Goal: Navigation & Orientation: Find specific page/section

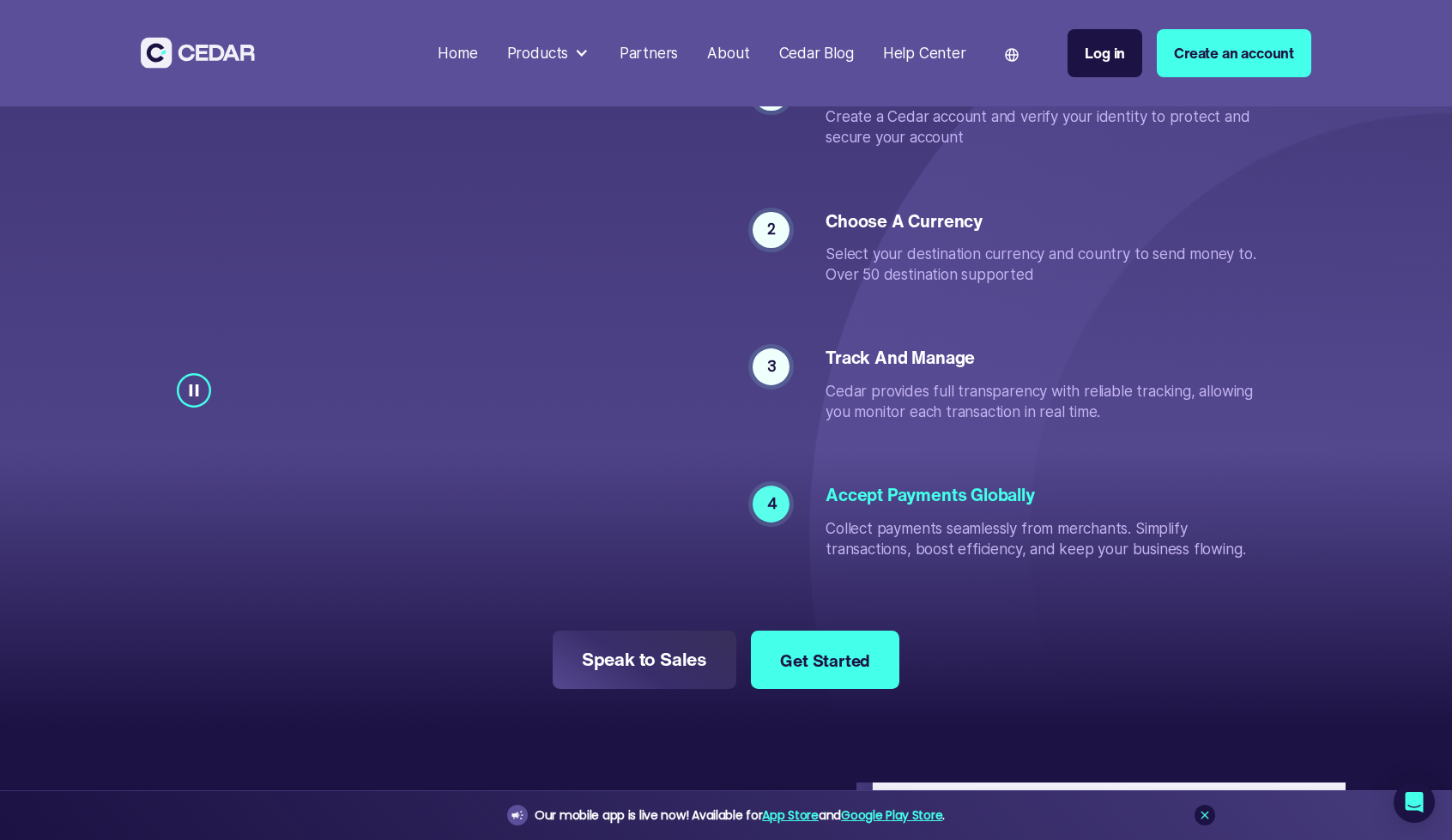
click at [819, 56] on div "Cedar Blog" at bounding box center [817, 53] width 75 height 23
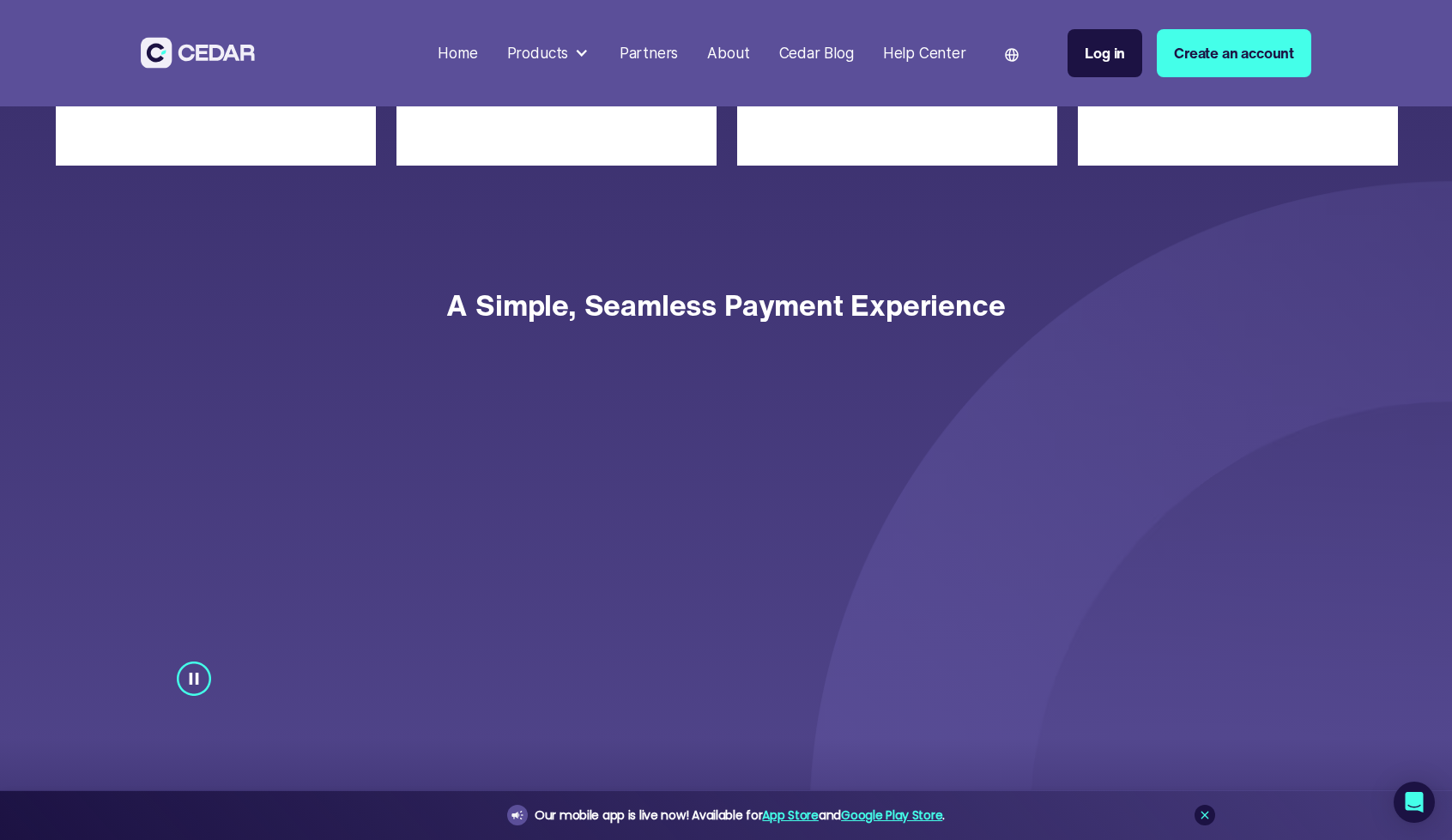
scroll to position [5798, 0]
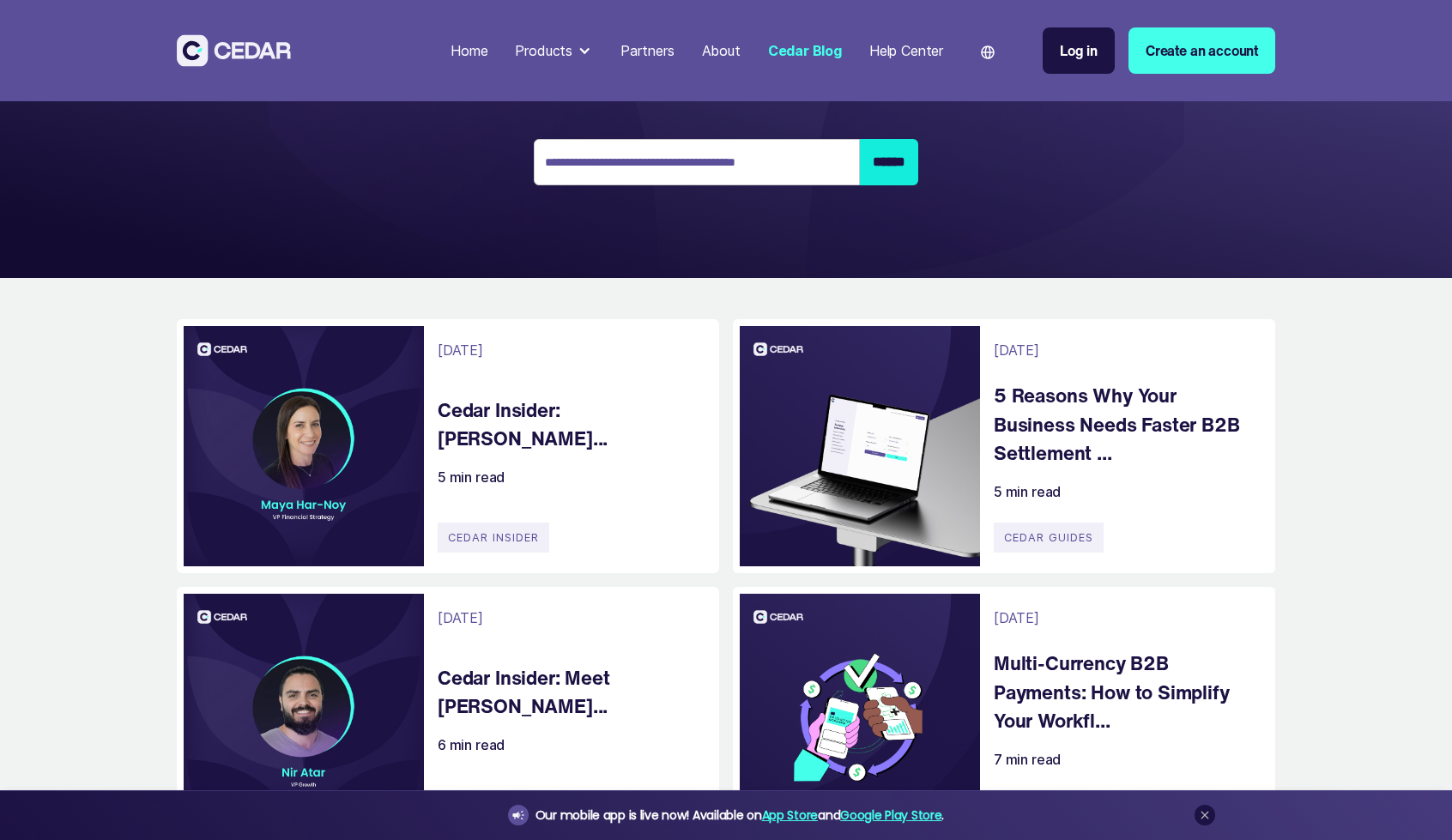
scroll to position [214, 0]
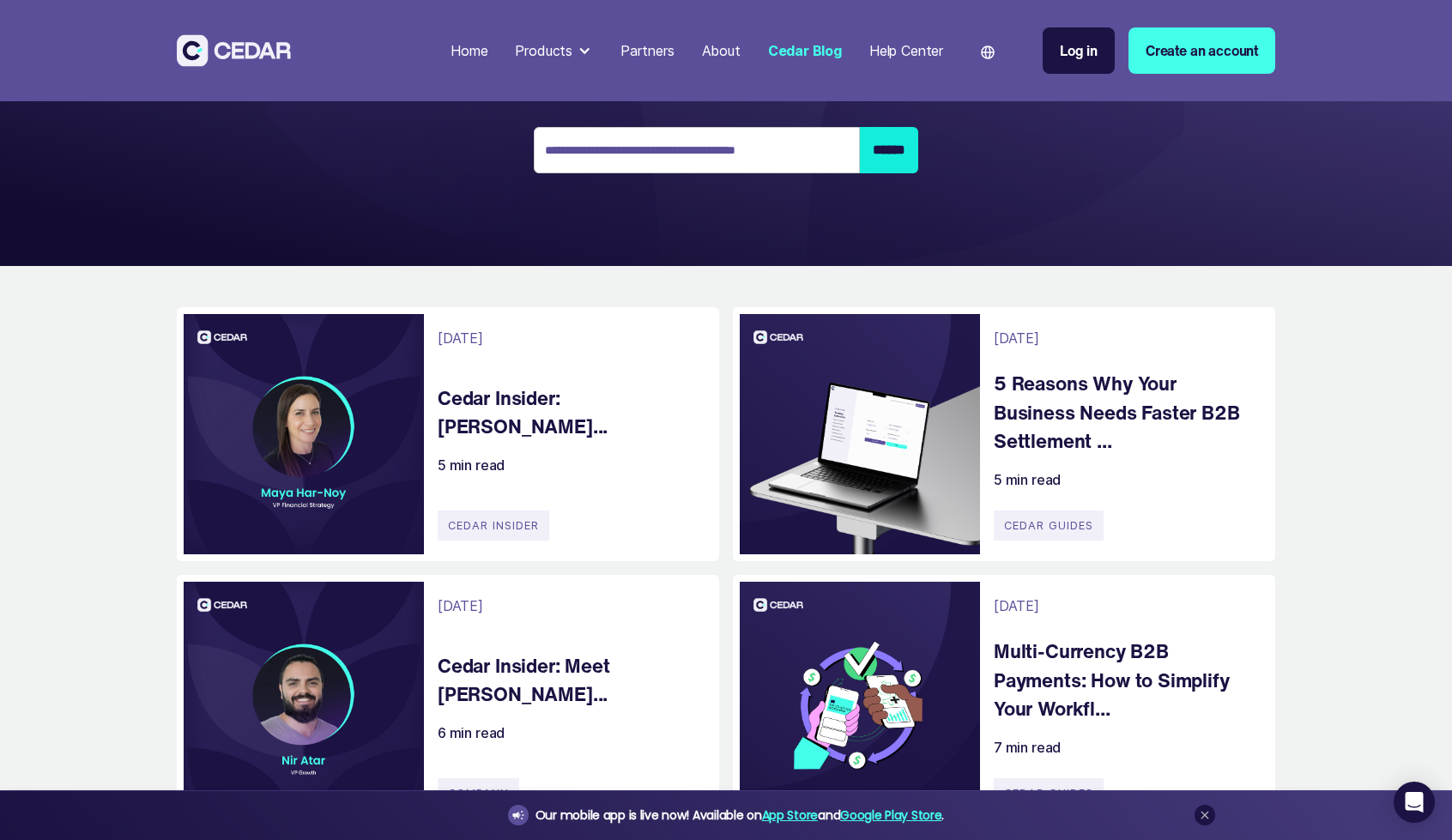
click at [990, 44] on div "Language" at bounding box center [996, 50] width 65 height 55
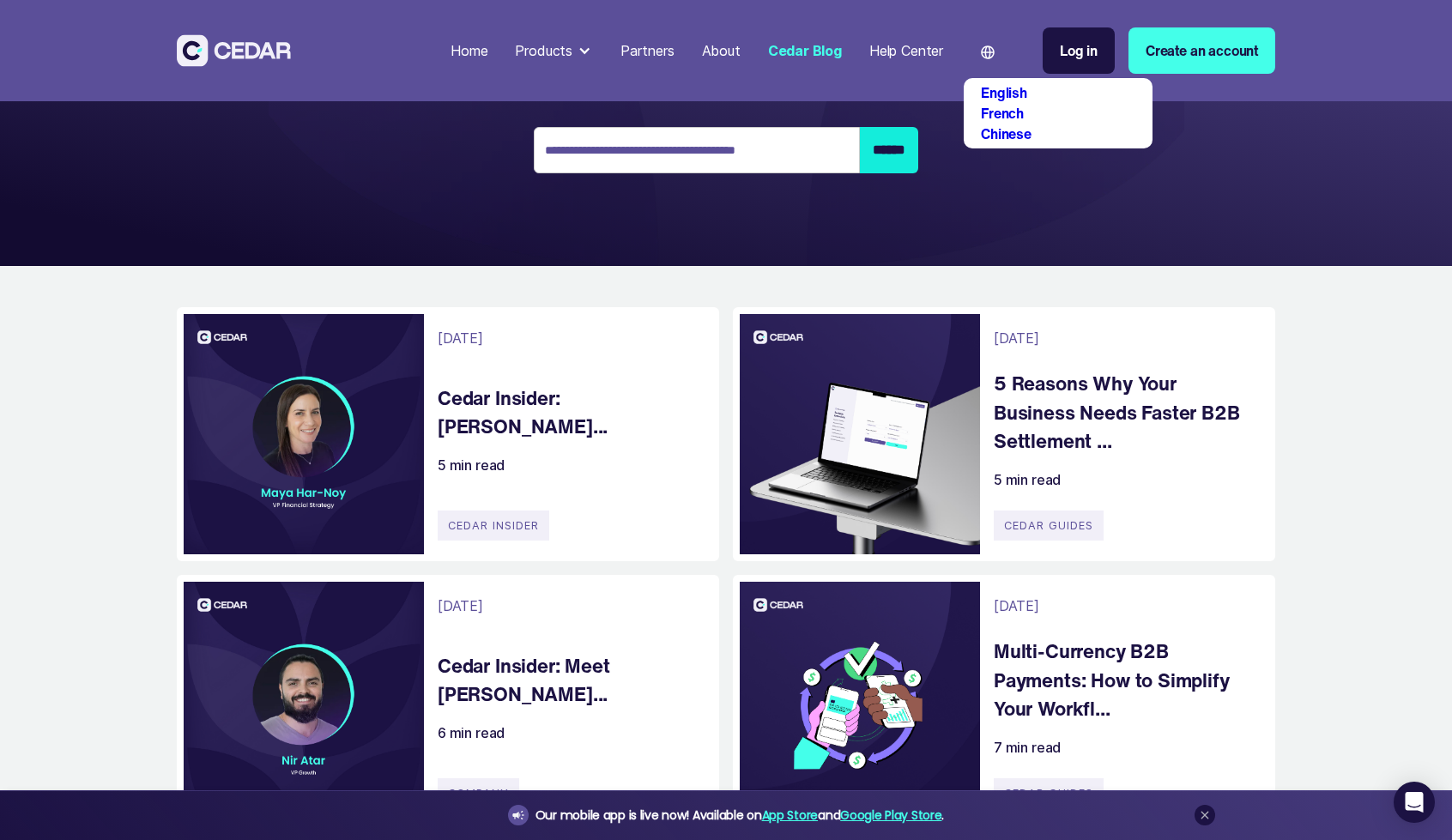
click at [1013, 111] on link "French" at bounding box center [1002, 114] width 43 height 21
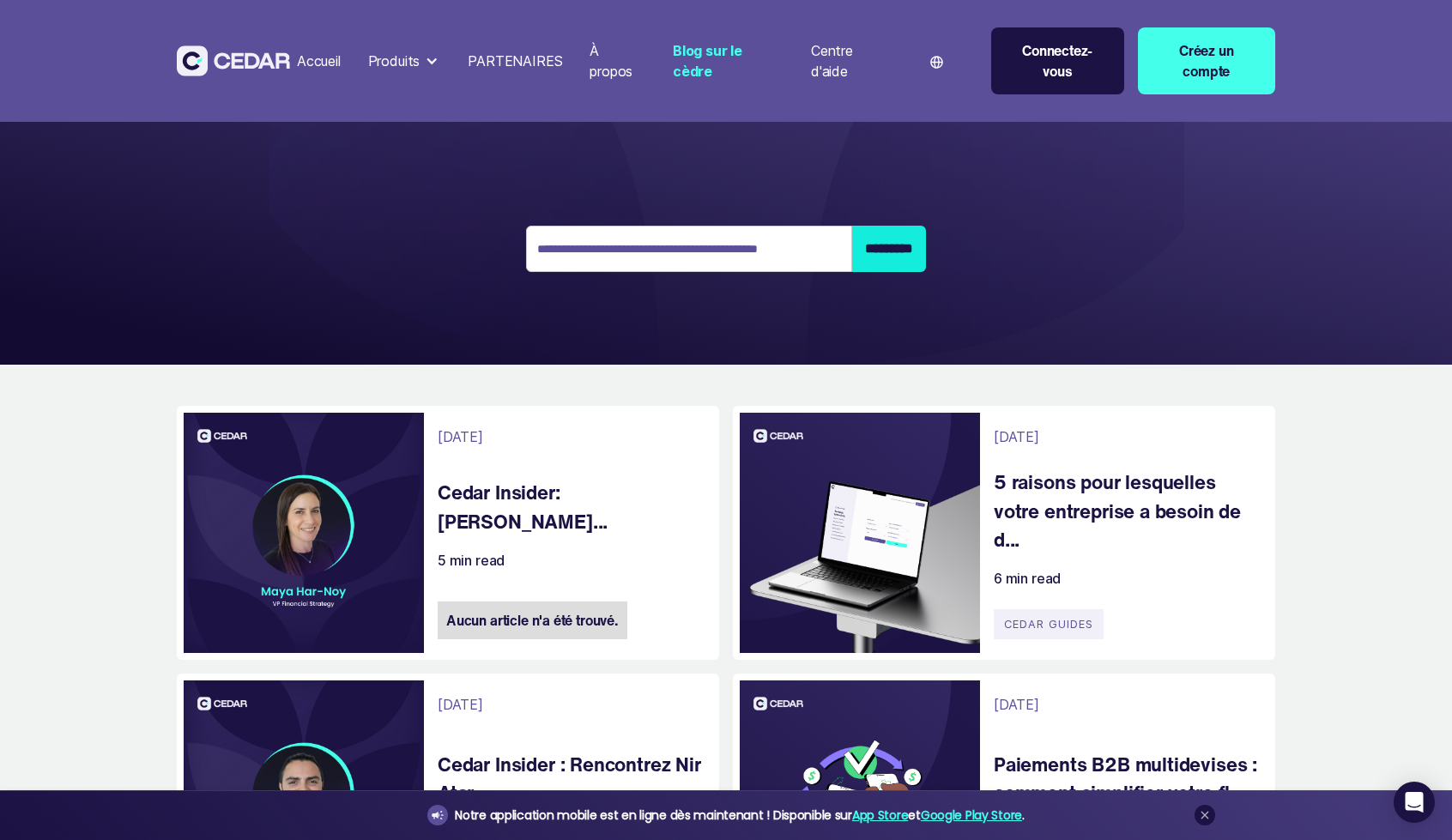
scroll to position [118, 0]
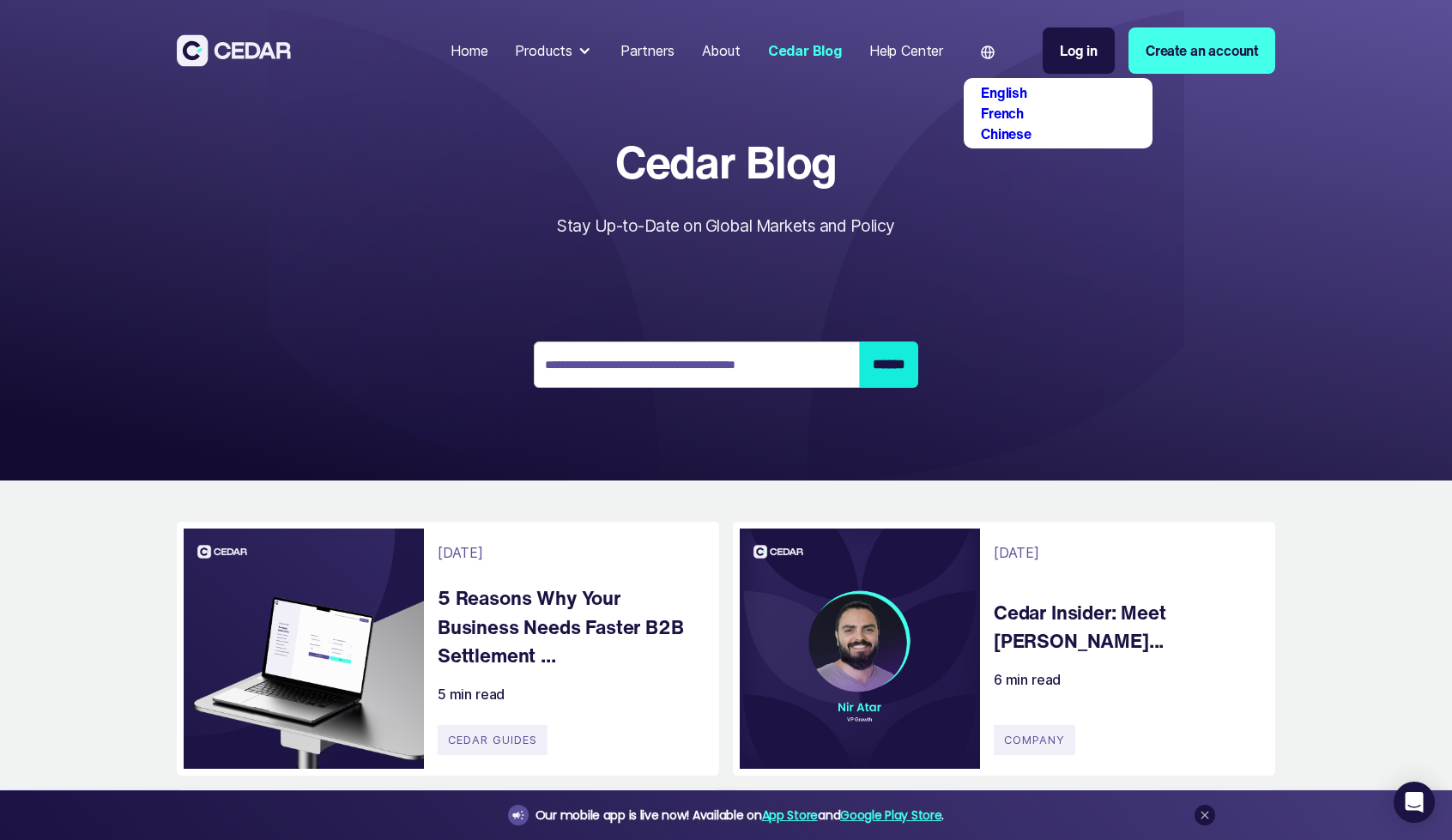
drag, startPoint x: 0, startPoint y: 0, endPoint x: 990, endPoint y: 116, distance: 996.8
click at [990, 116] on link "French" at bounding box center [1002, 114] width 43 height 21
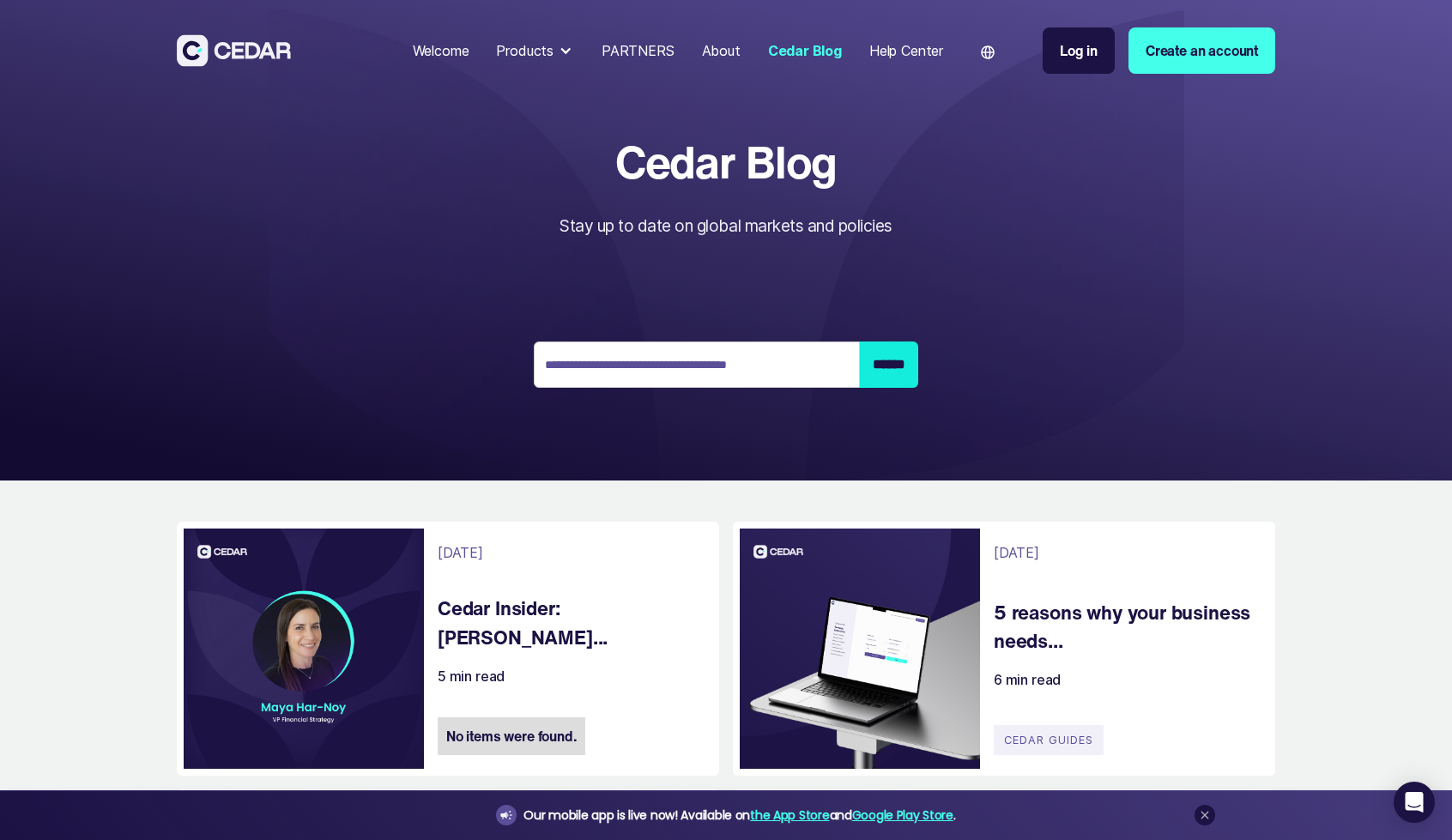
click at [832, 192] on font "Cedar Blog" at bounding box center [726, 162] width 222 height 66
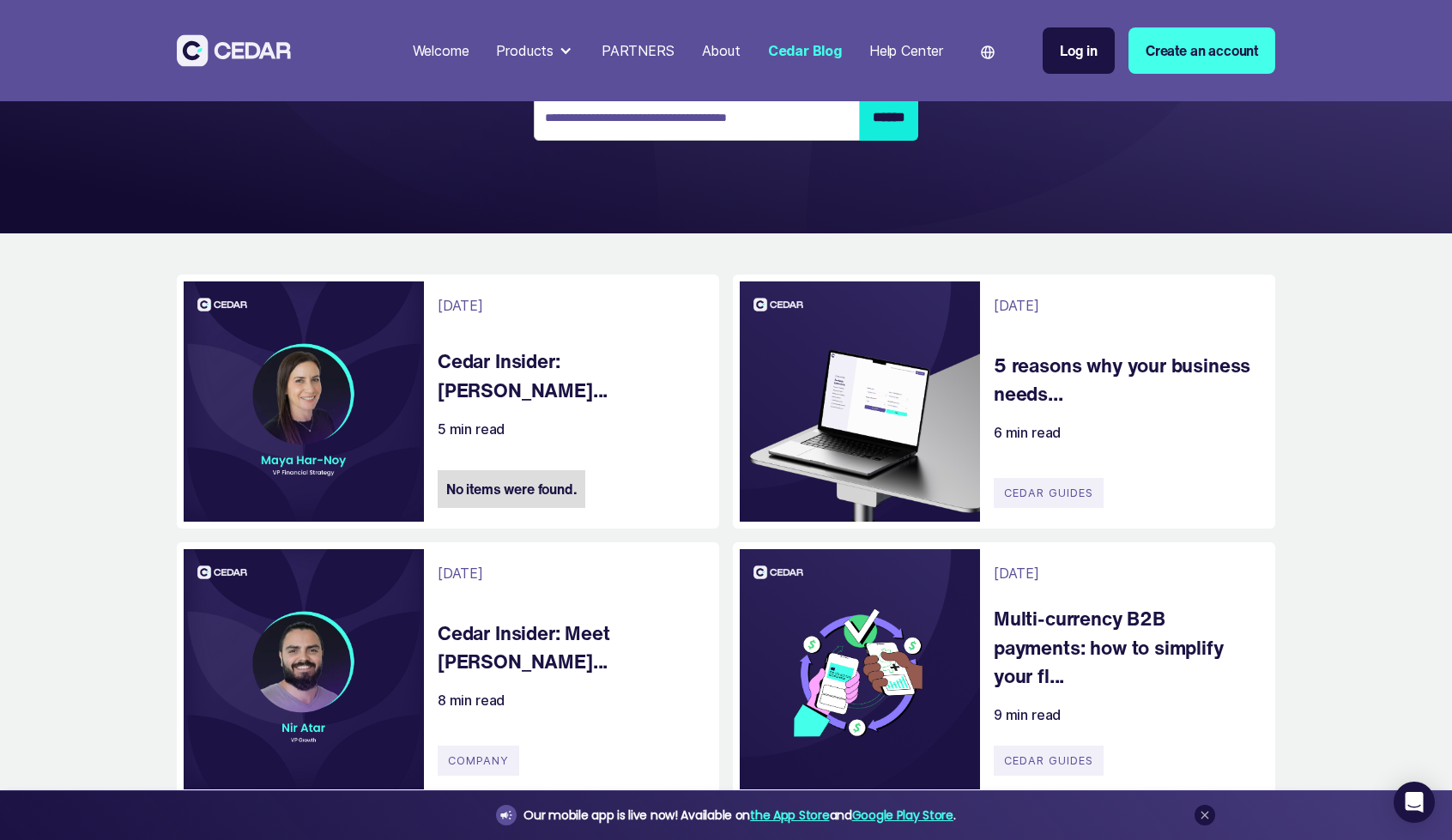
scroll to position [250, 0]
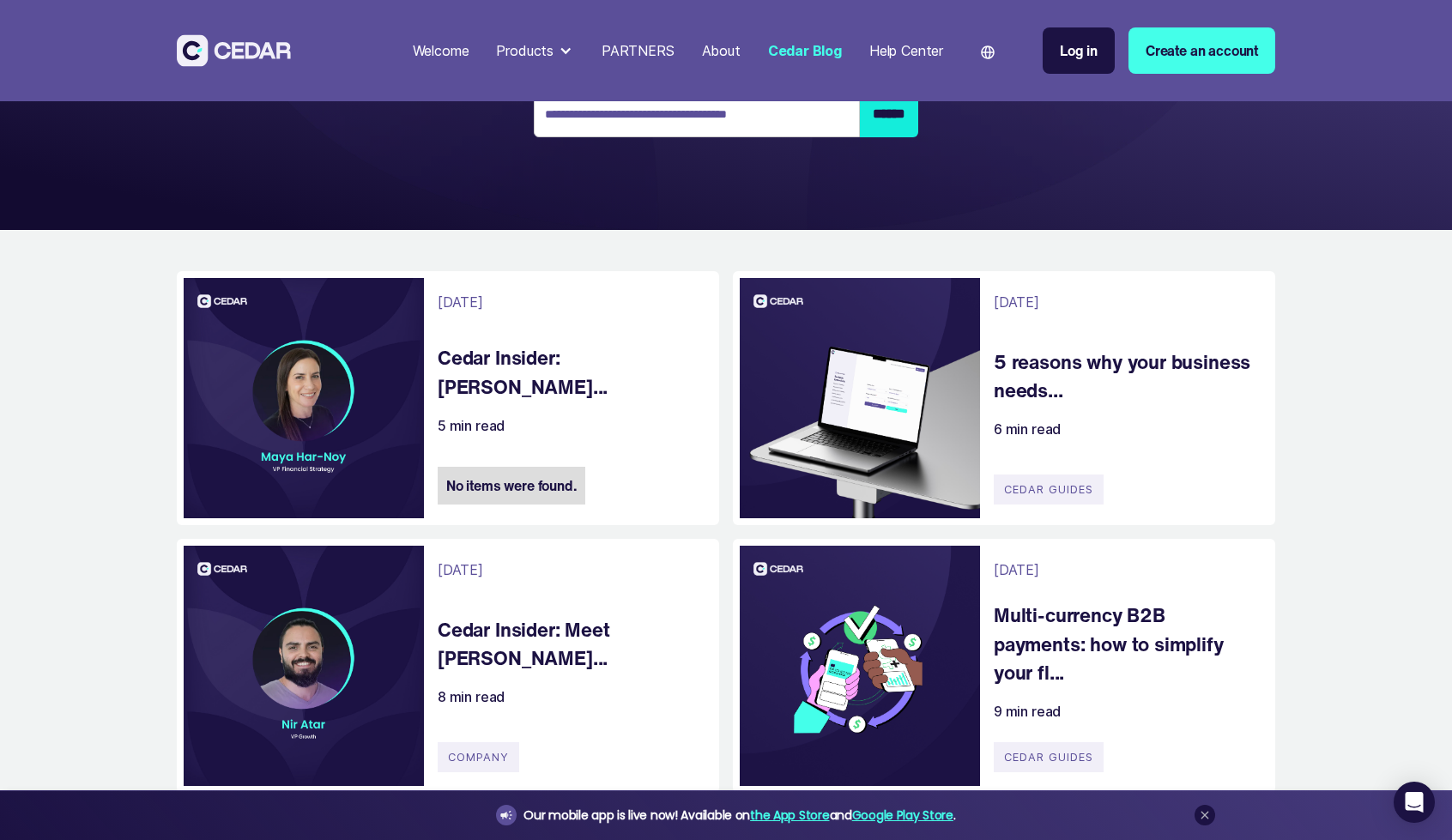
click at [543, 364] on font "Cedar Insider: Maya Har Noy..." at bounding box center [522, 372] width 170 height 58
click at [986, 52] on img at bounding box center [987, 52] width 13 height 13
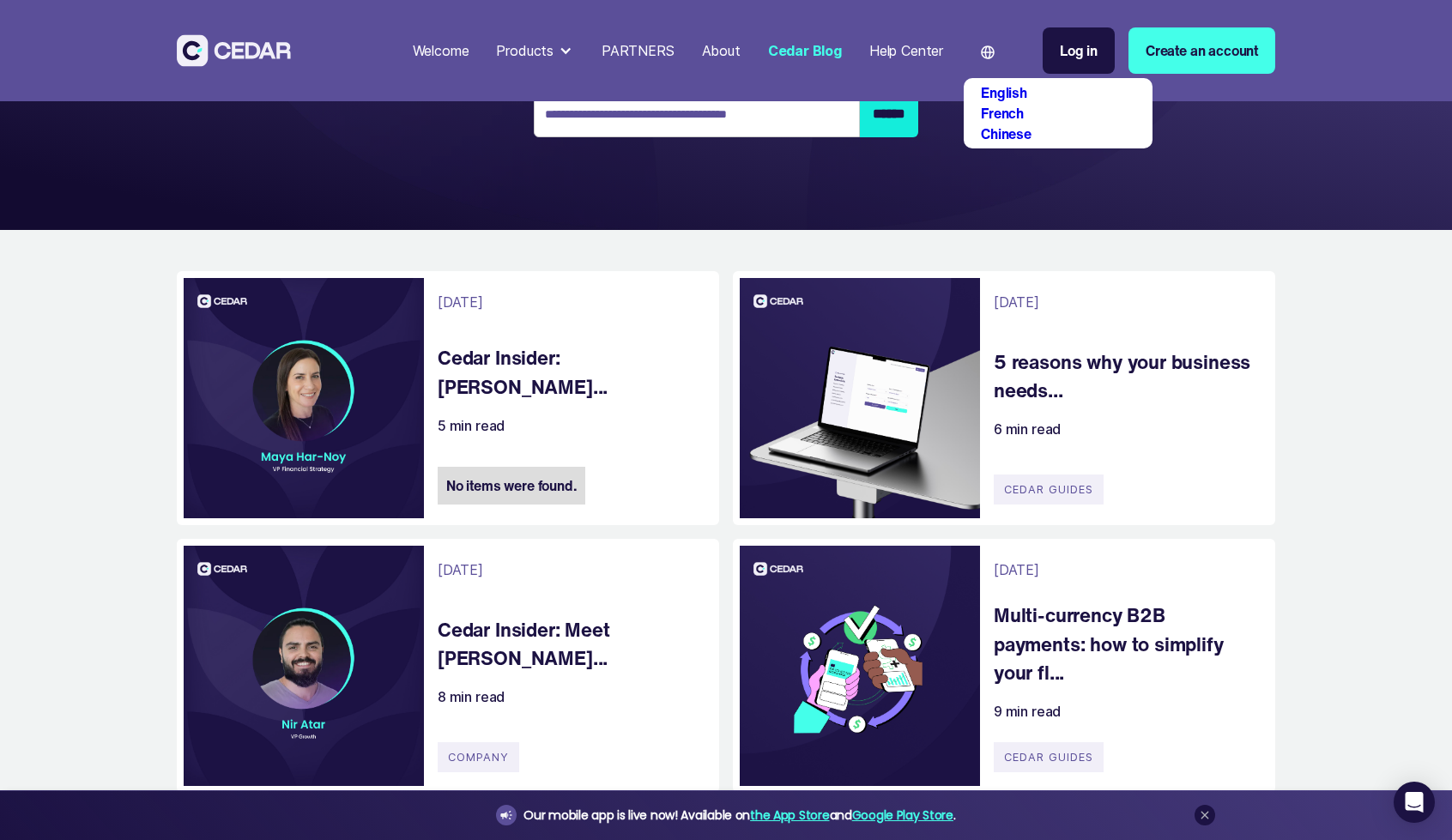
click at [1016, 137] on font "Chinese" at bounding box center [1005, 134] width 50 height 21
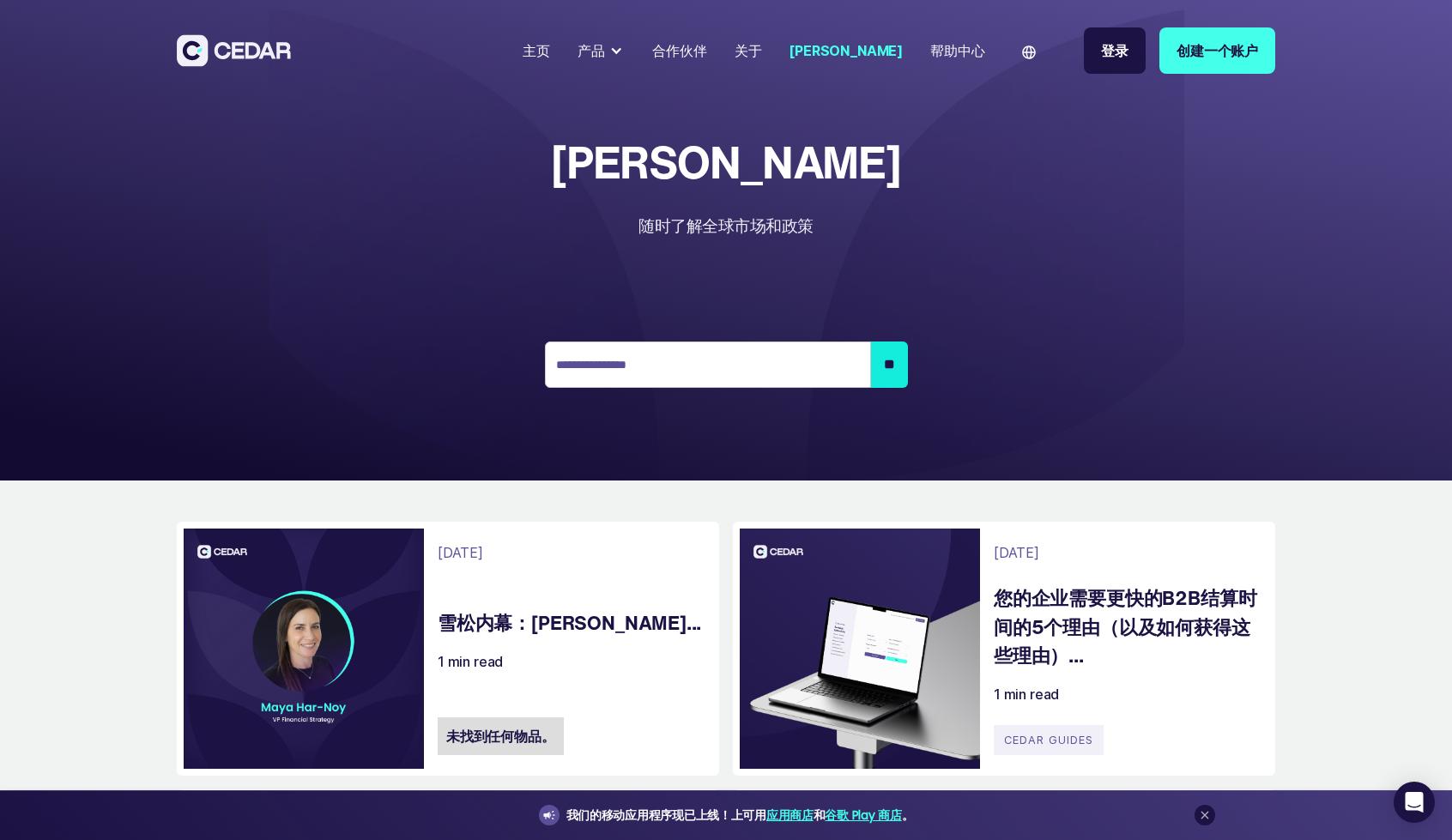
click at [1056, 308] on section "主页 产品 发送 接收 卡片 合作伙伴 关于 [PERSON_NAME] 帮助中心 语言 English French Chinese 登录 创建一个账户 […" at bounding box center [726, 240] width 1452 height 481
click at [1028, 54] on img at bounding box center [1029, 52] width 13 height 13
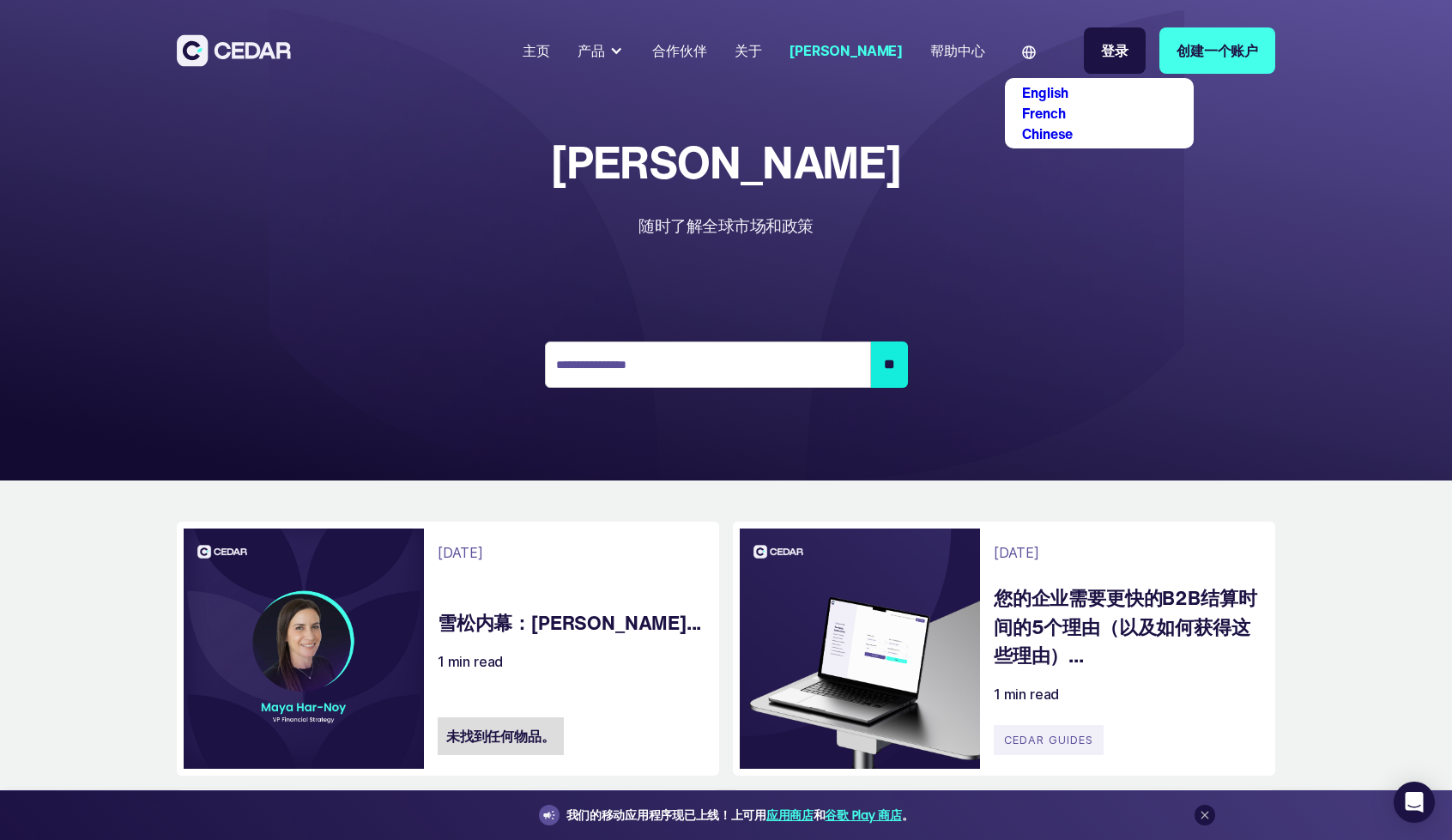
click at [1050, 90] on link "English" at bounding box center [1045, 93] width 46 height 21
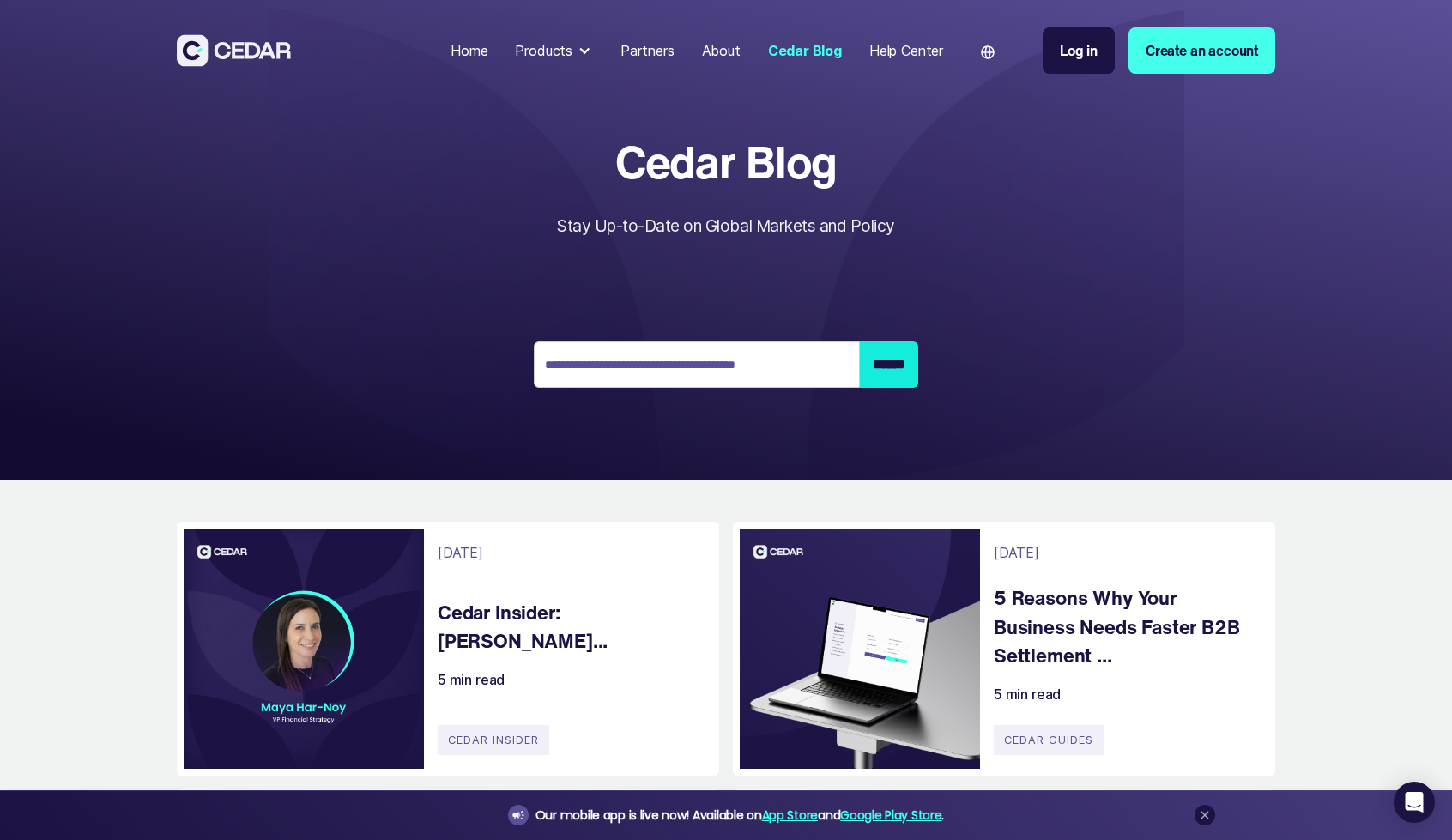
click at [981, 49] on img at bounding box center [987, 52] width 13 height 13
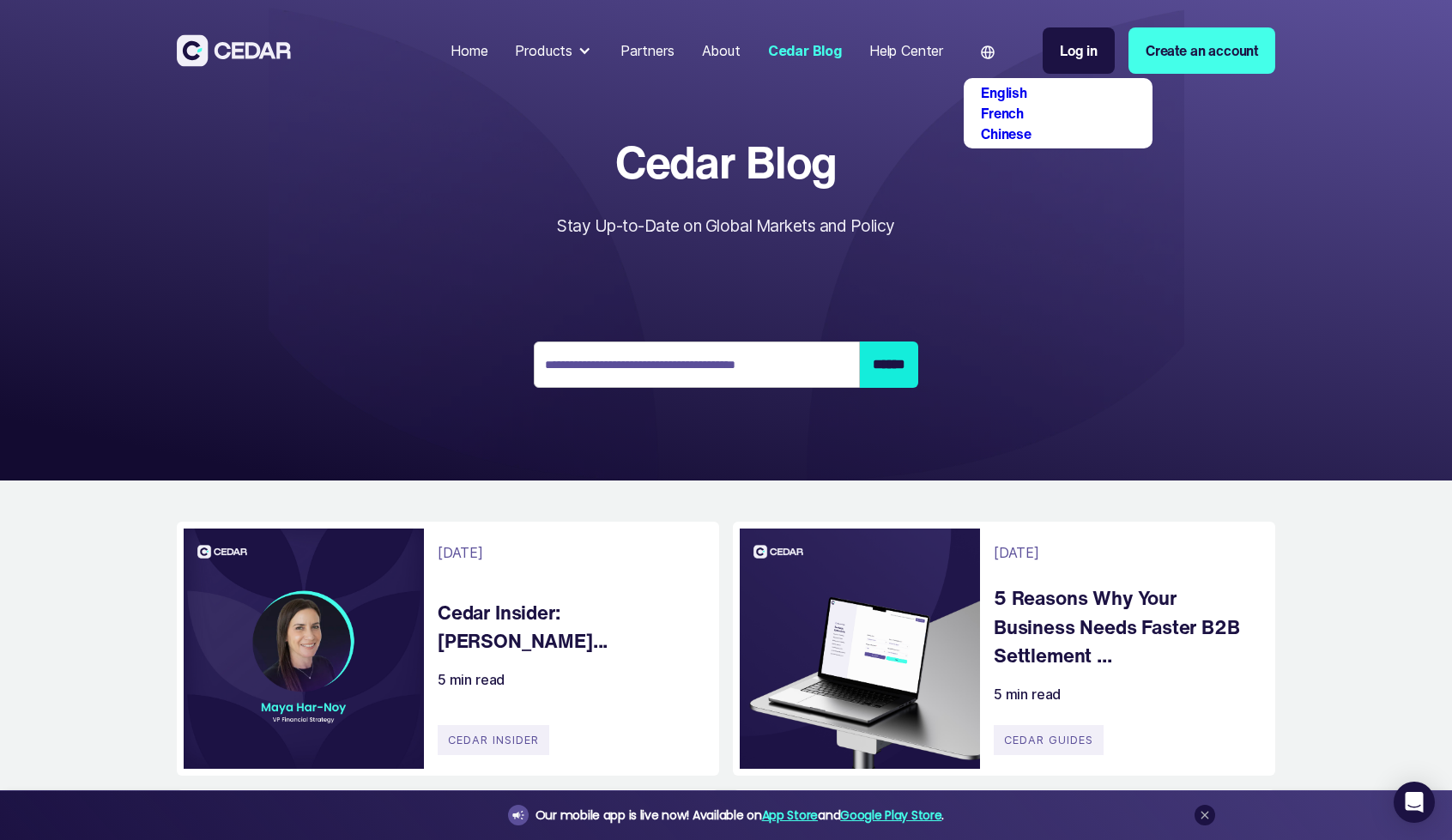
click at [996, 126] on link "Chinese" at bounding box center [1005, 134] width 50 height 21
